Goal: Information Seeking & Learning: Learn about a topic

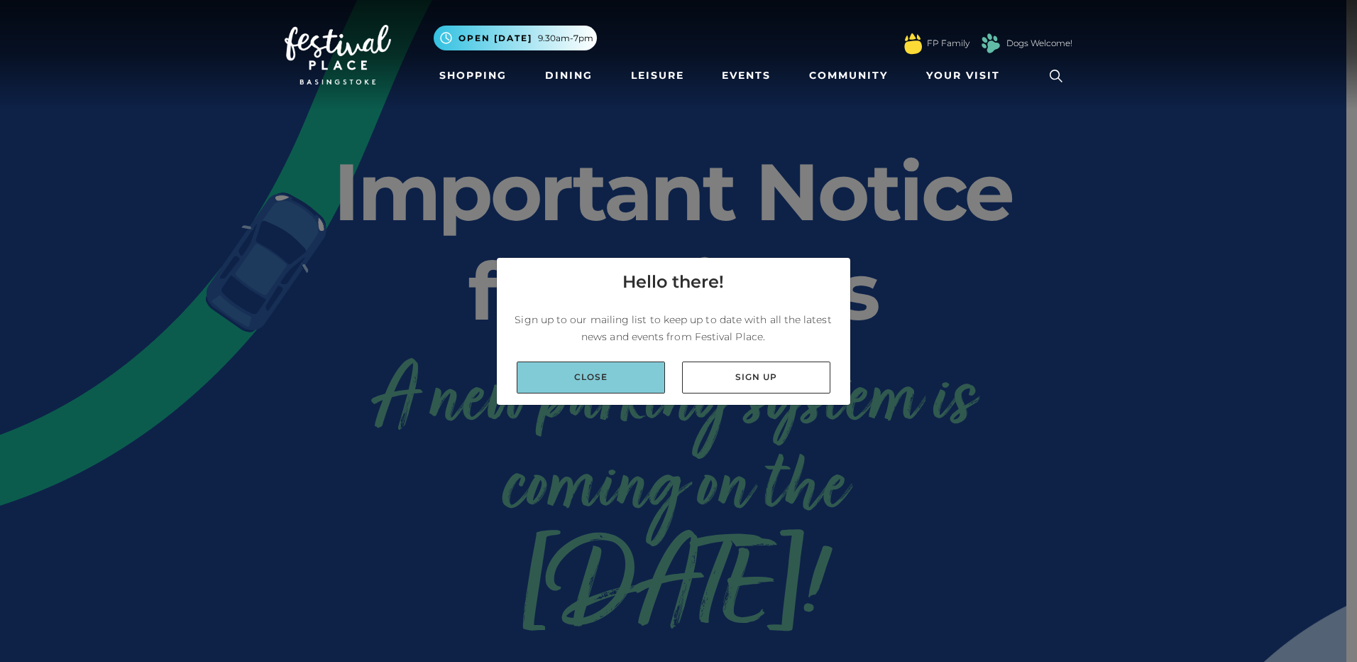
click at [617, 370] on link "Close" at bounding box center [591, 377] width 148 height 32
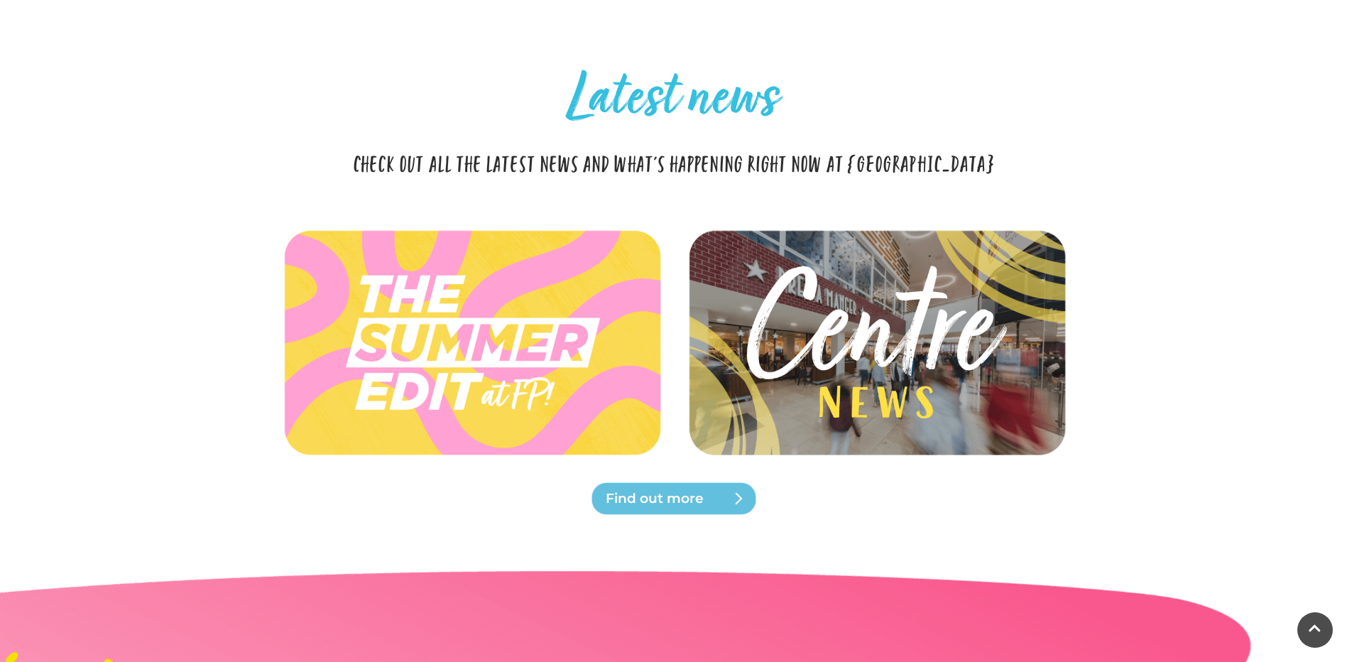
scroll to position [3053, 0]
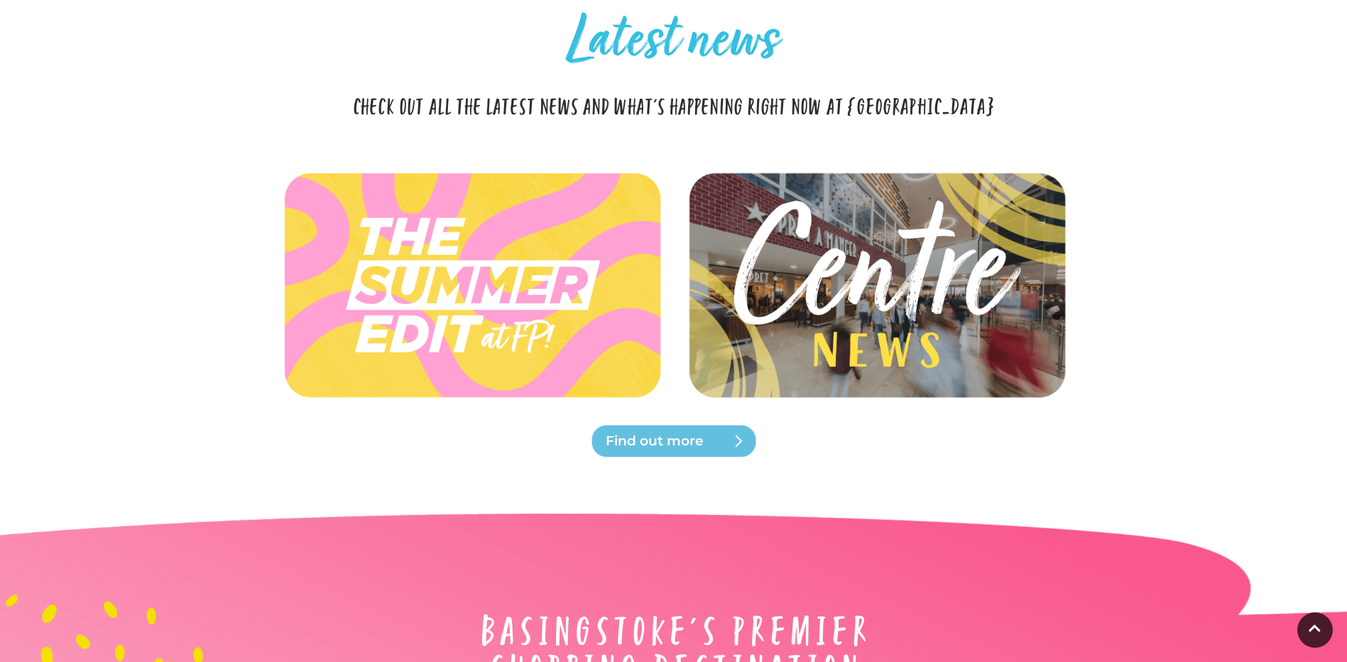
click at [814, 283] on img at bounding box center [876, 285] width 422 height 190
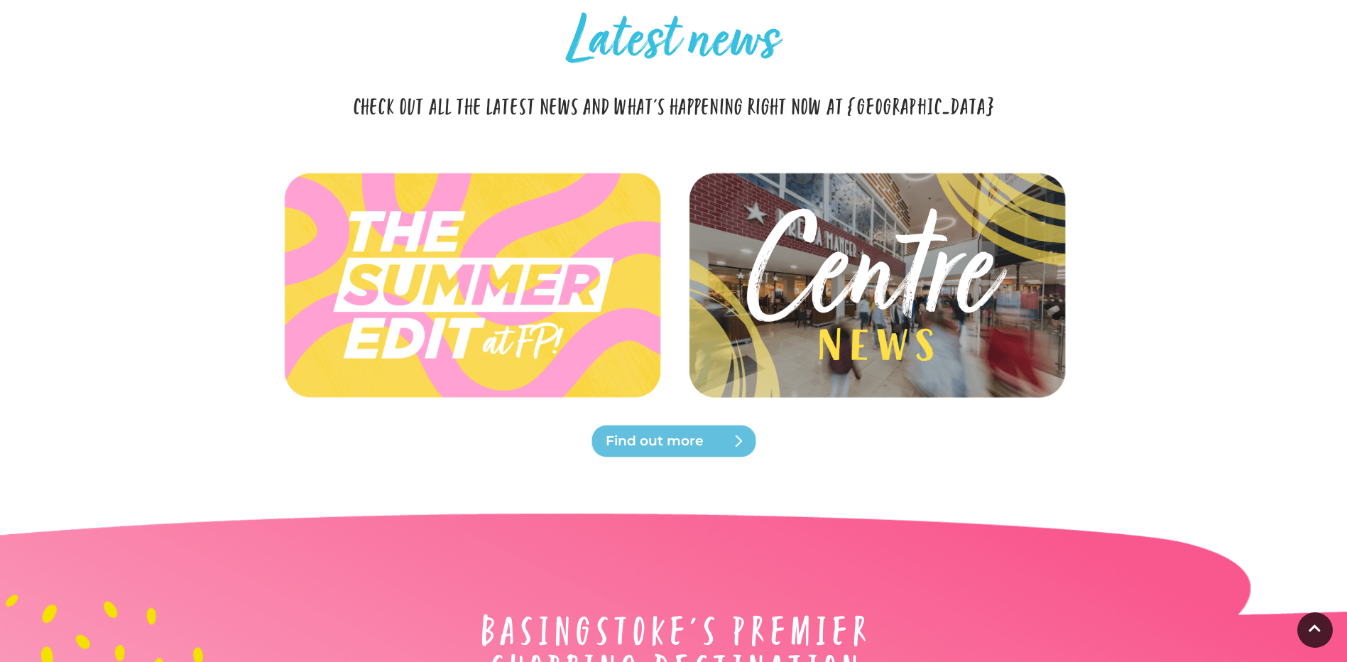
click at [560, 363] on img at bounding box center [472, 285] width 422 height 190
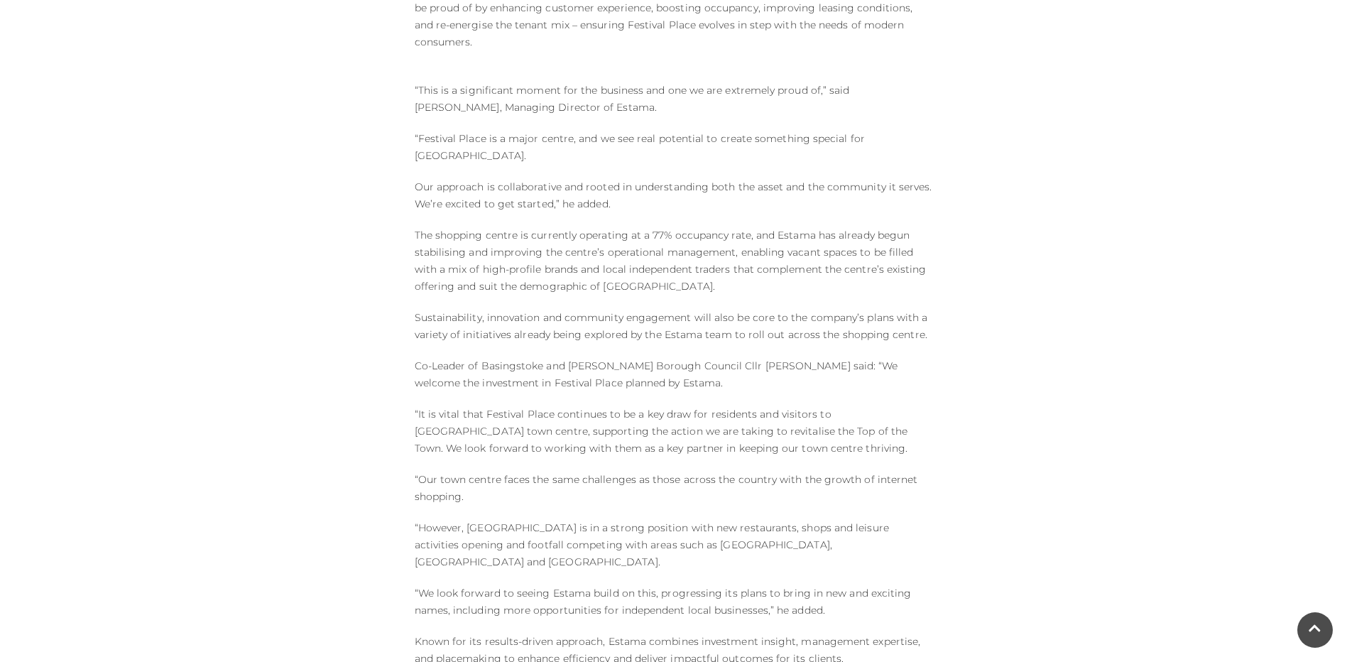
scroll to position [1136, 0]
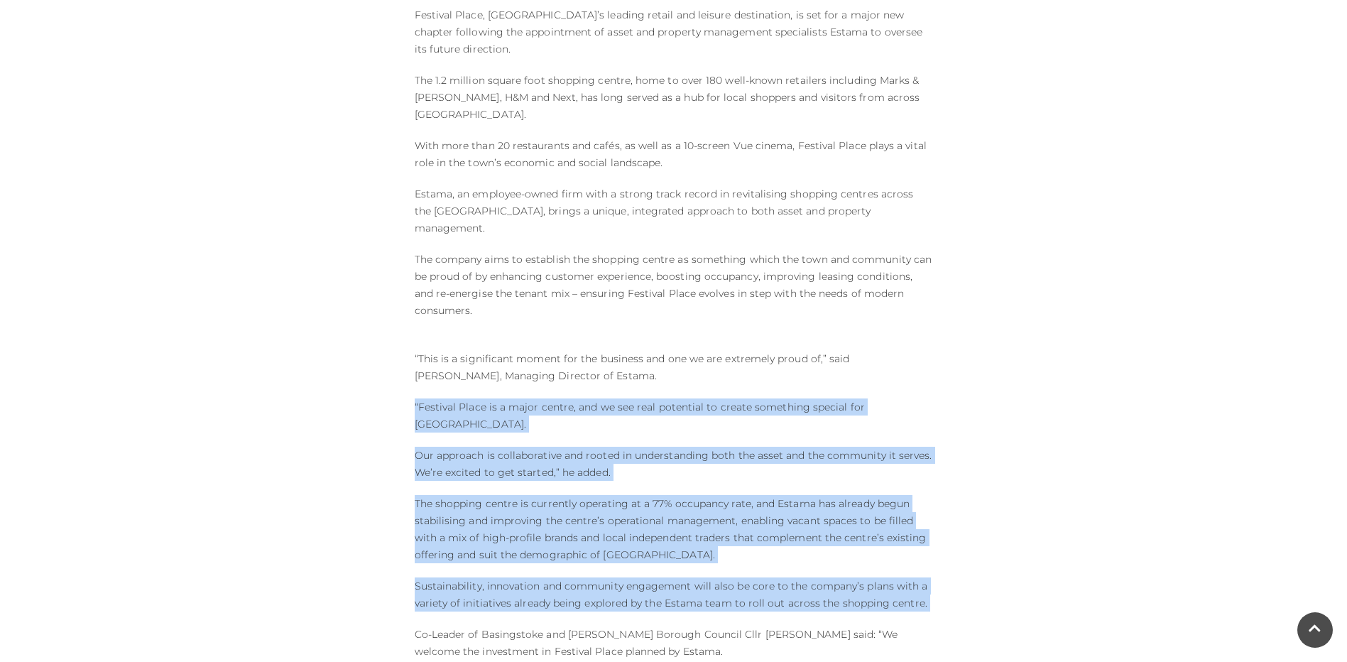
click at [366, 315] on div "Exciting new era for Festival Place as Estama Appointed to Transform Basingstok…" at bounding box center [673, 316] width 809 height 1403
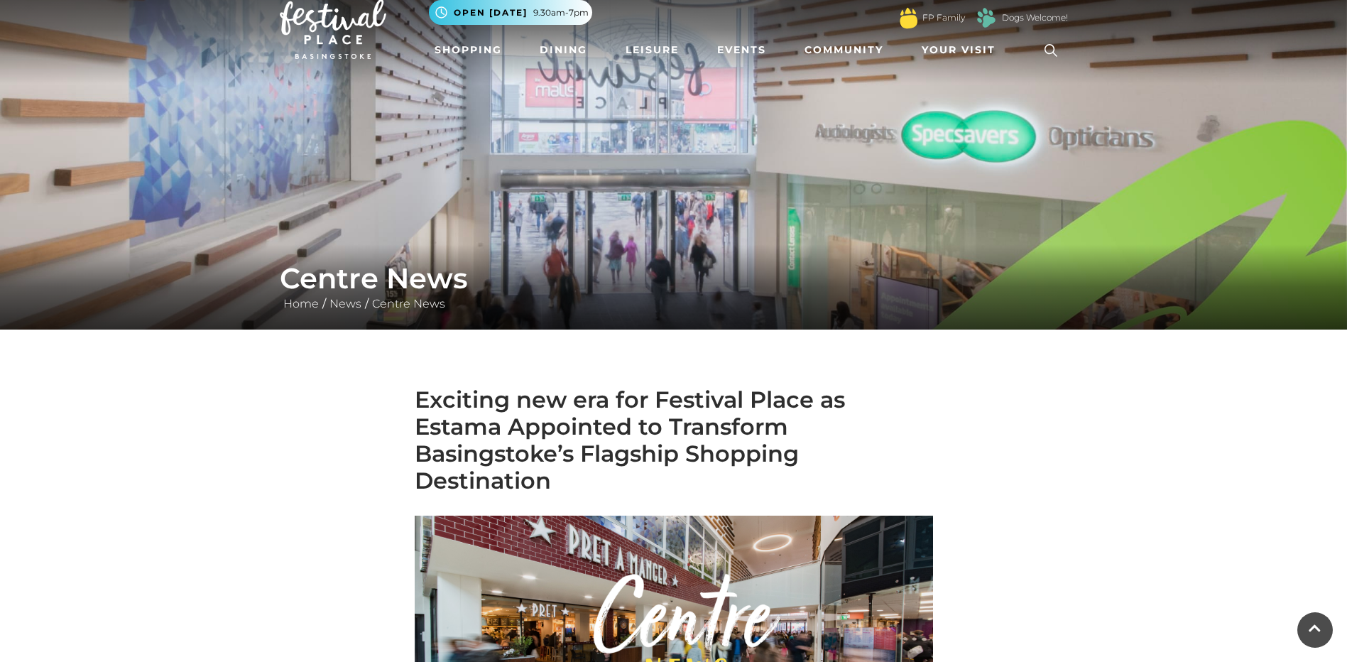
scroll to position [0, 0]
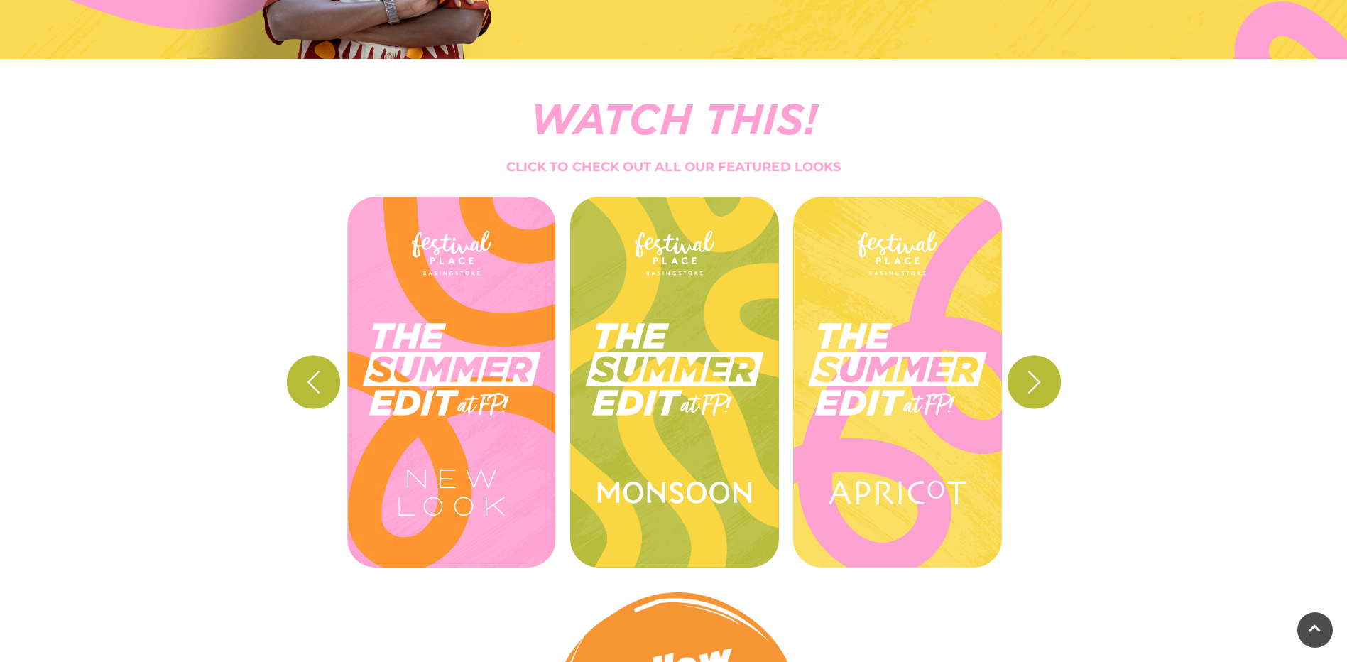
scroll to position [781, 0]
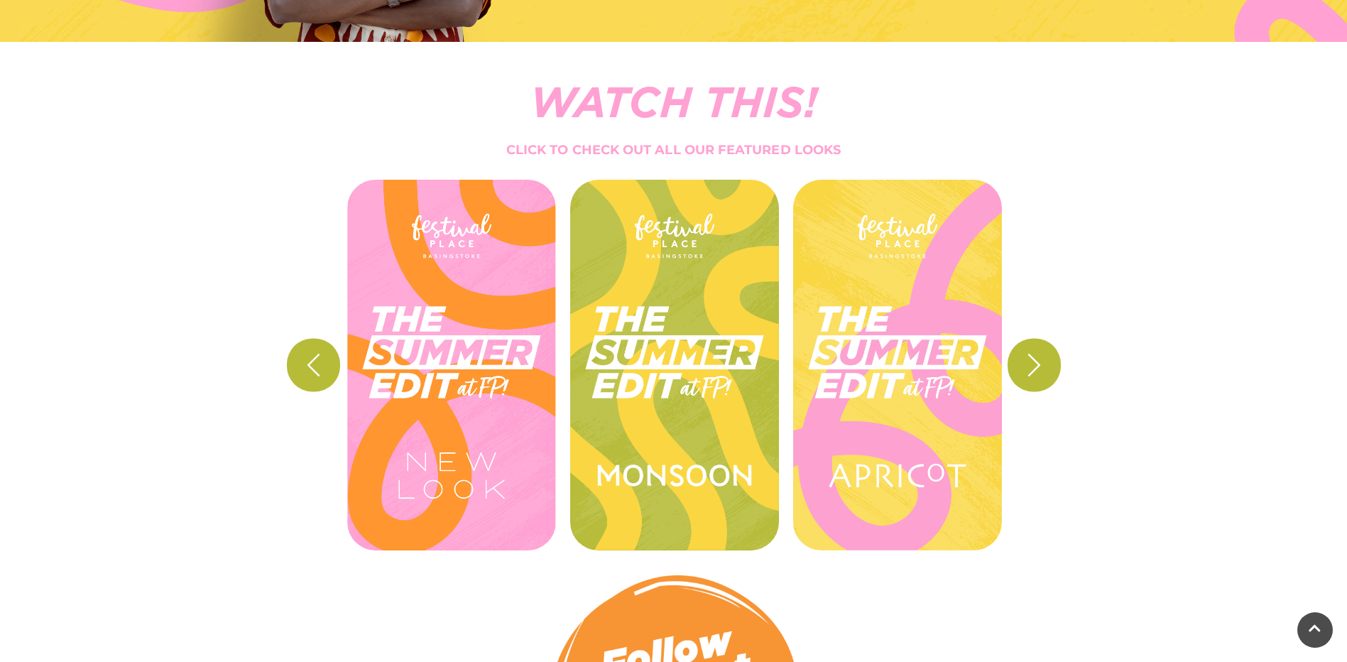
click at [1033, 354] on icon "button" at bounding box center [1034, 364] width 26 height 26
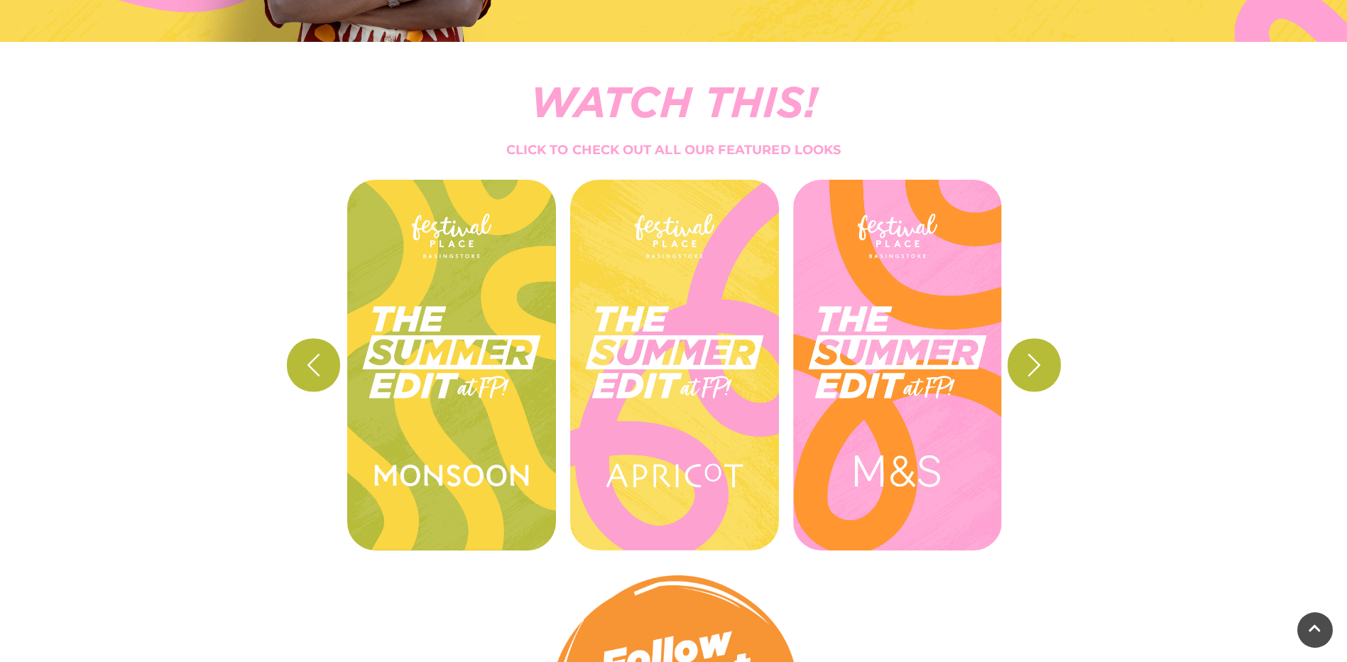
click at [1030, 351] on icon "button" at bounding box center [1034, 364] width 26 height 26
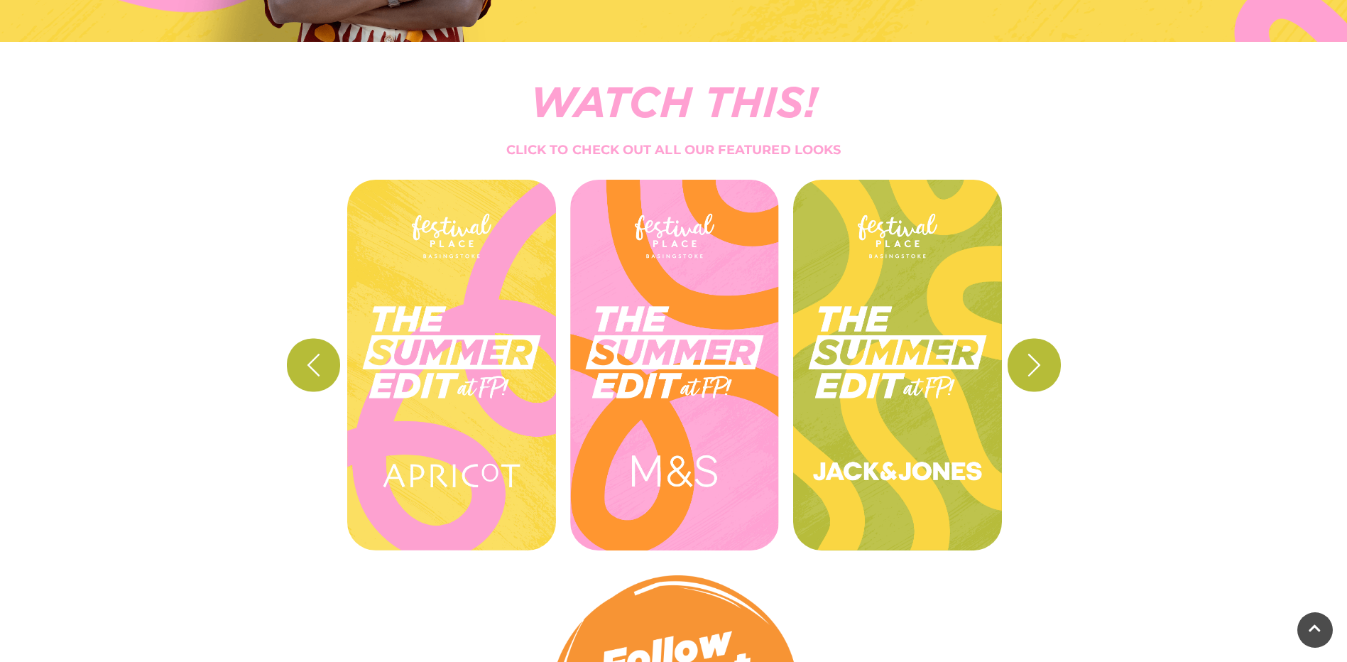
click at [1028, 351] on button "button" at bounding box center [1033, 364] width 53 height 53
click at [1026, 351] on button "button" at bounding box center [1033, 364] width 53 height 53
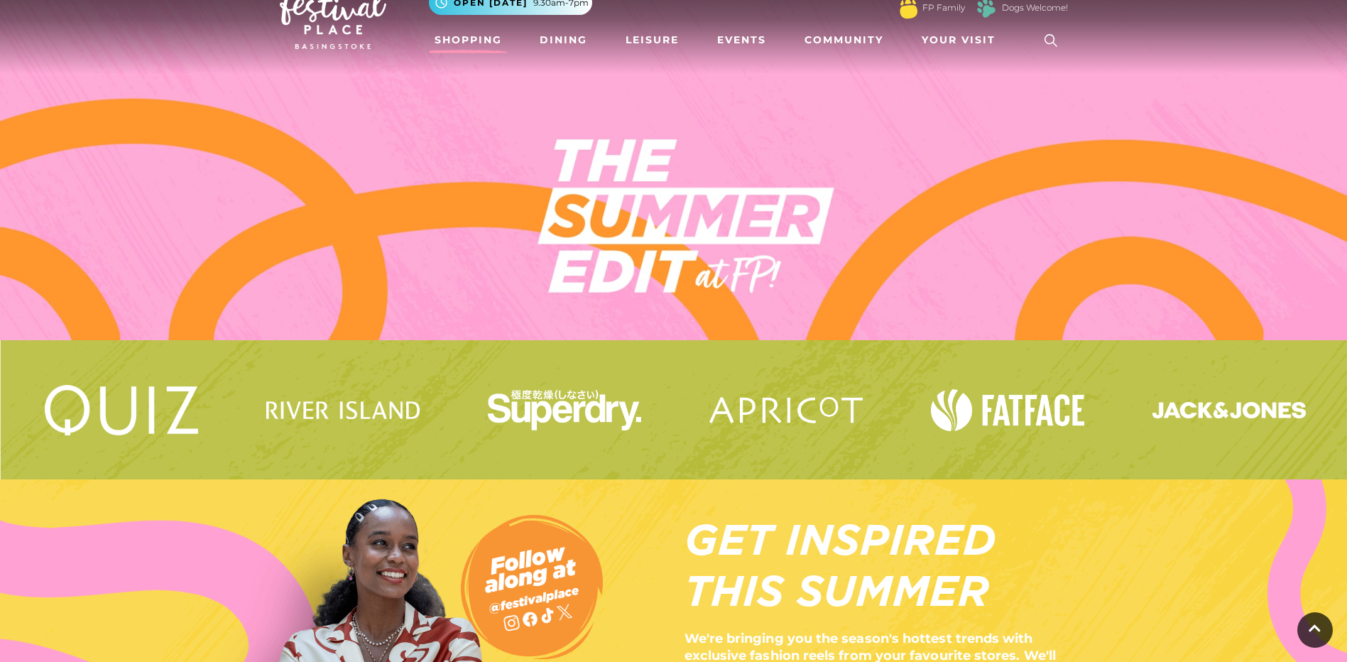
scroll to position [0, 0]
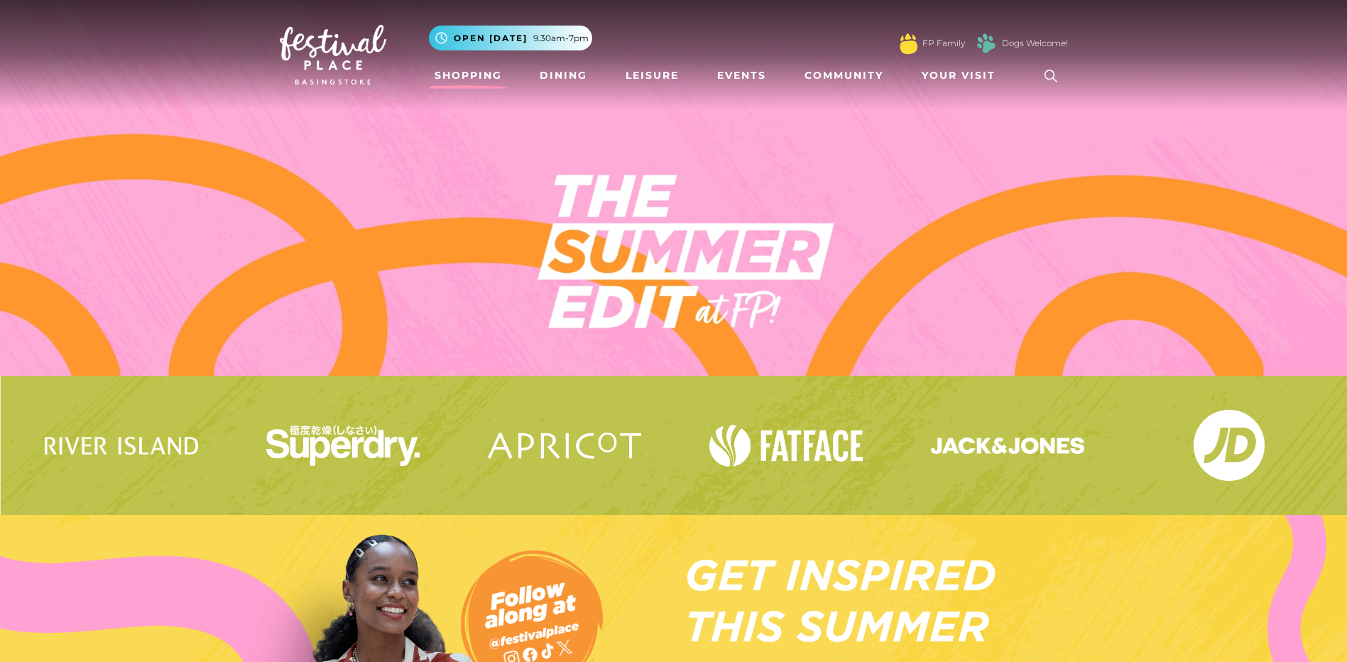
click at [335, 67] on img at bounding box center [333, 55] width 106 height 60
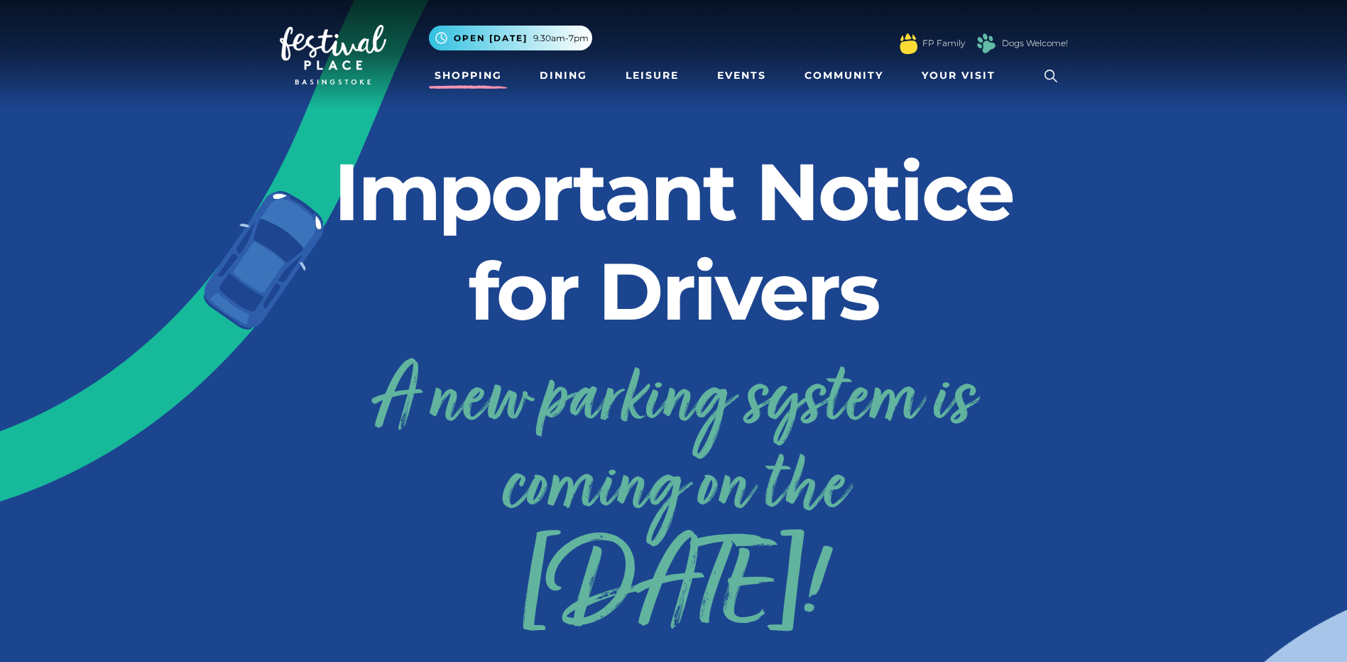
click at [481, 72] on link "Shopping" at bounding box center [468, 75] width 79 height 26
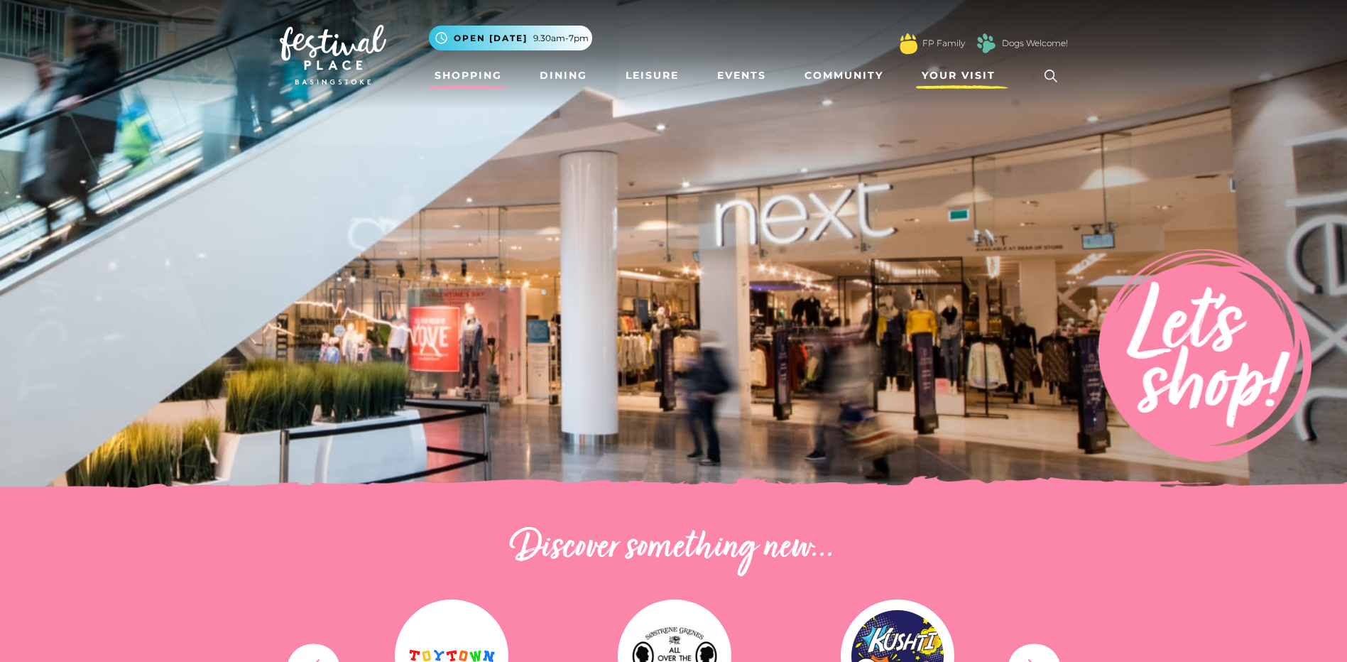
click at [944, 76] on span "Your Visit" at bounding box center [958, 75] width 74 height 15
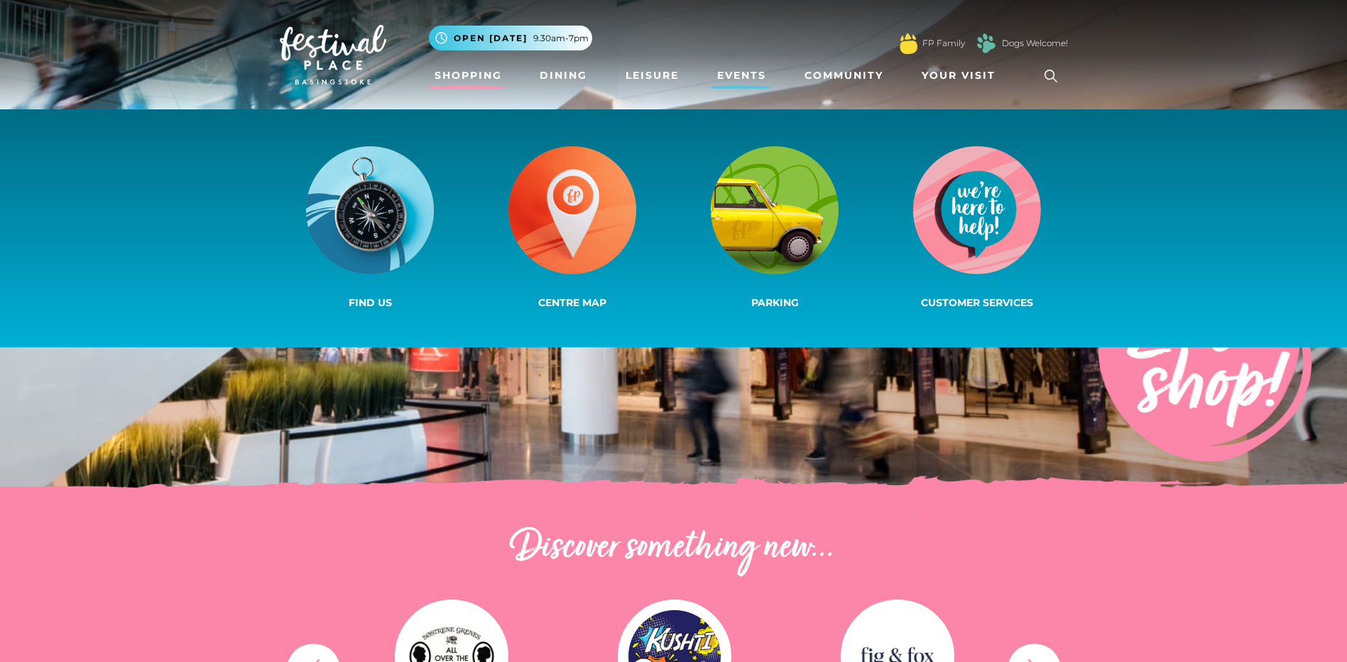
click at [735, 74] on link "Events" at bounding box center [741, 75] width 60 height 26
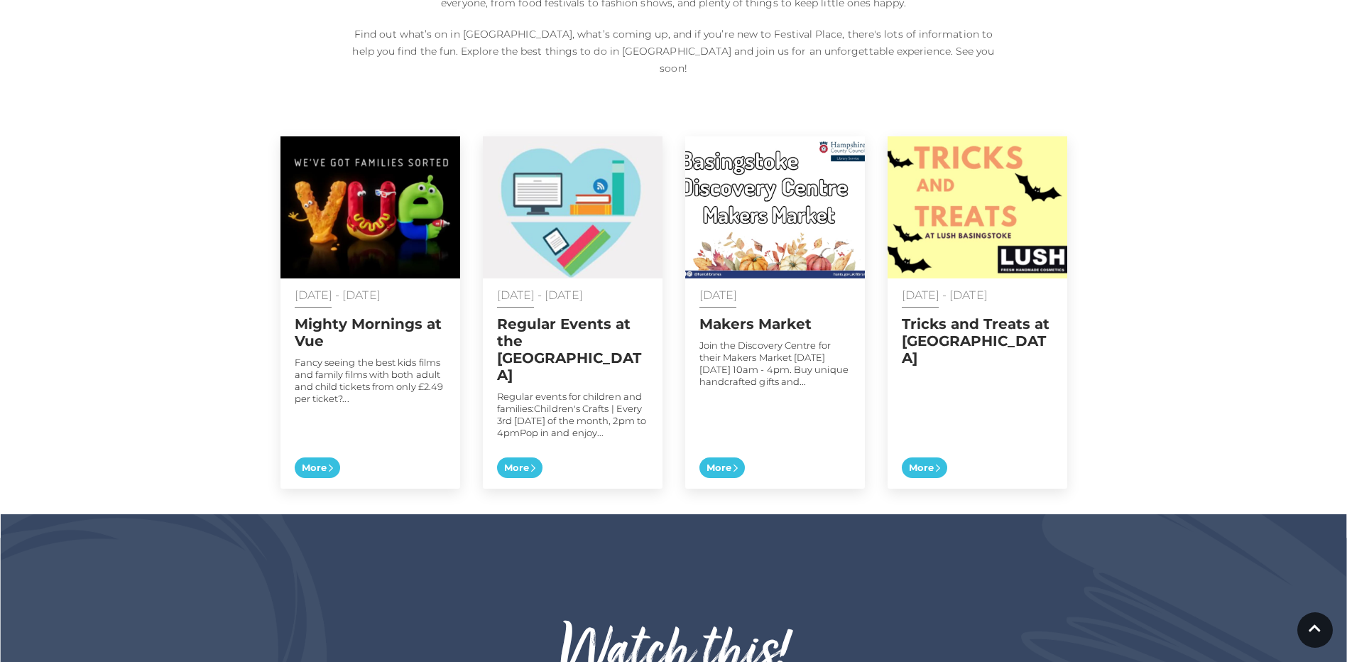
scroll to position [710, 0]
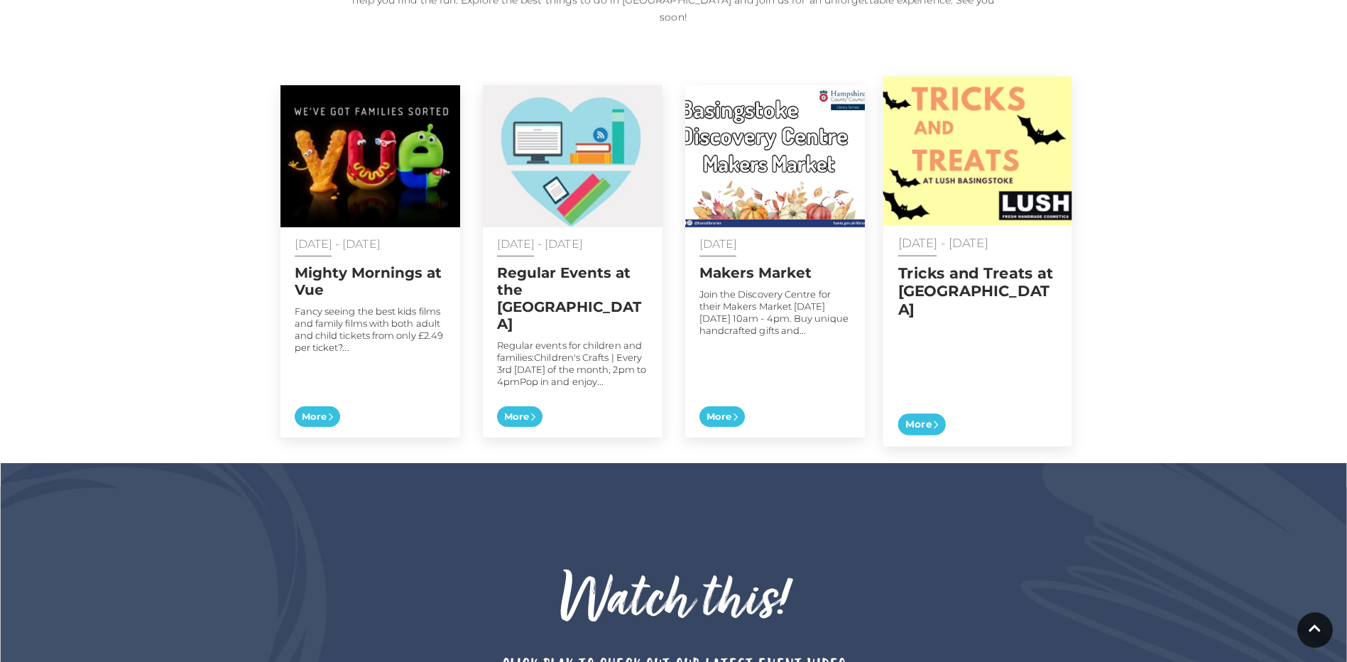
click at [931, 413] on span "More" at bounding box center [921, 424] width 48 height 22
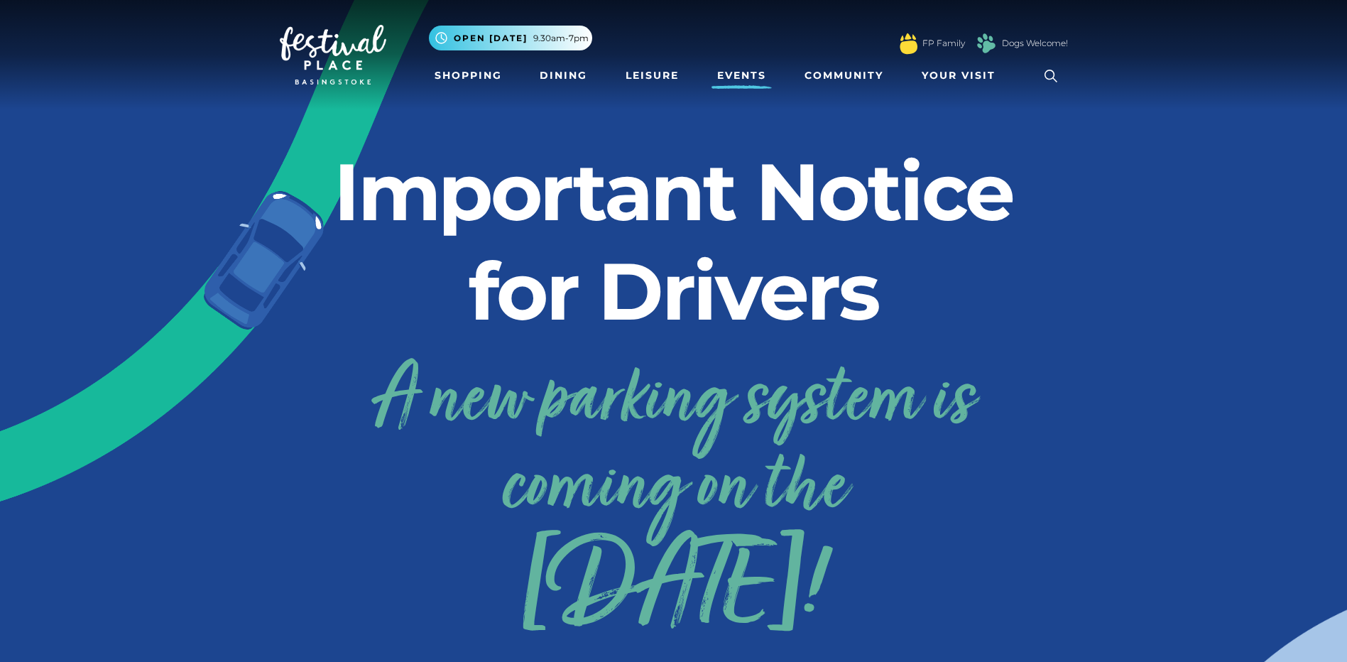
click at [729, 69] on link "Events" at bounding box center [741, 75] width 60 height 26
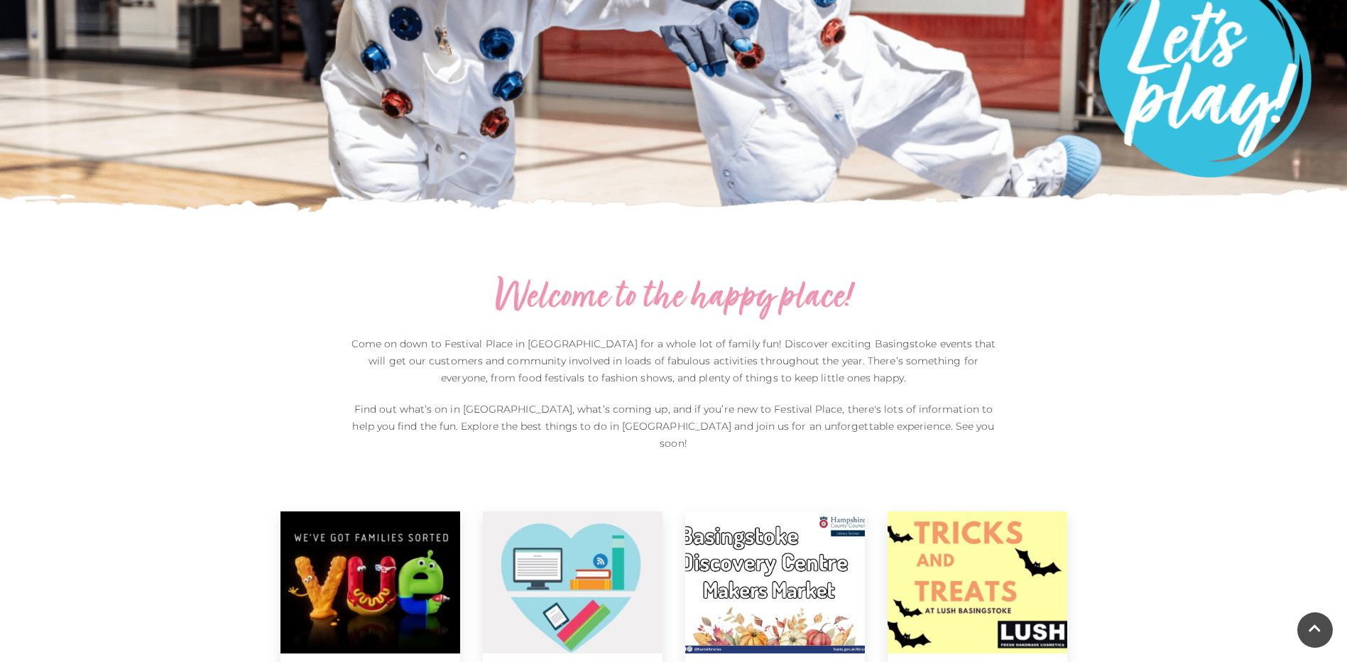
scroll to position [568, 0]
